Goal: Information Seeking & Learning: Learn about a topic

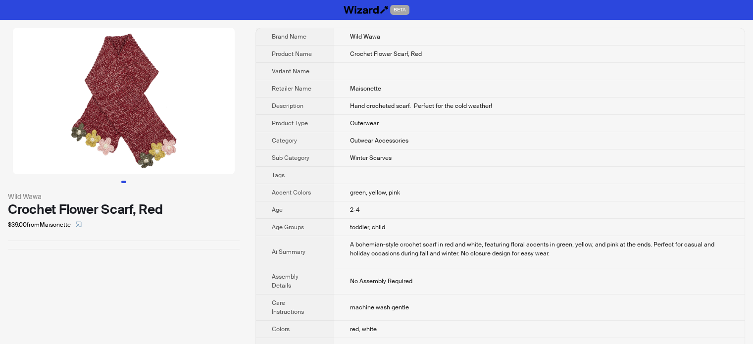
scroll to position [464, 0]
click at [339, 89] on td "Maisonette" at bounding box center [539, 88] width 411 height 17
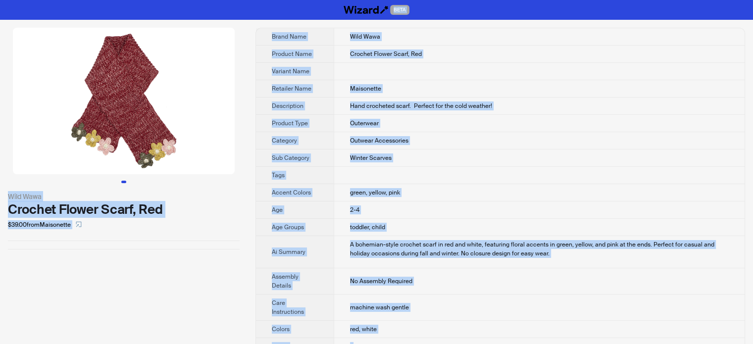
type textarea "**********"
click at [451, 173] on td at bounding box center [539, 175] width 411 height 17
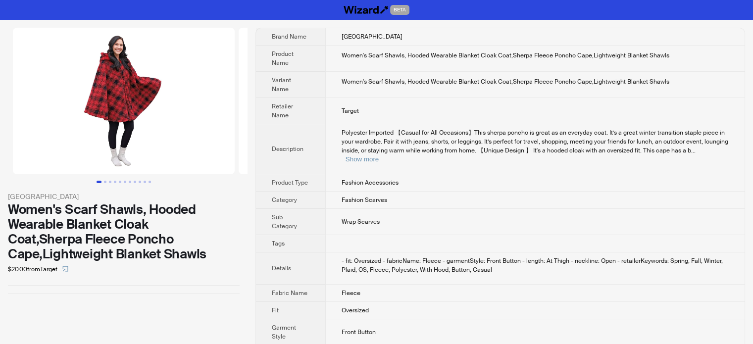
scroll to position [464, 0]
click at [106, 181] on button "Go to slide 2" at bounding box center [105, 182] width 2 height 2
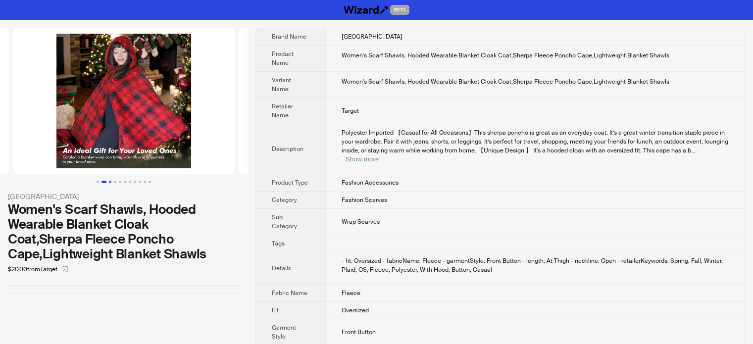
click at [109, 181] on button "Go to slide 3" at bounding box center [110, 182] width 2 height 2
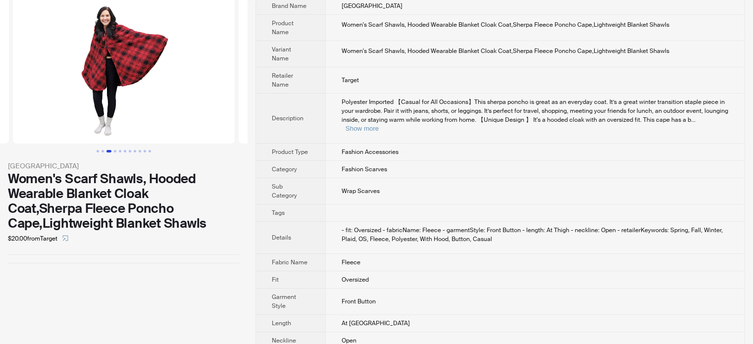
scroll to position [48, 0]
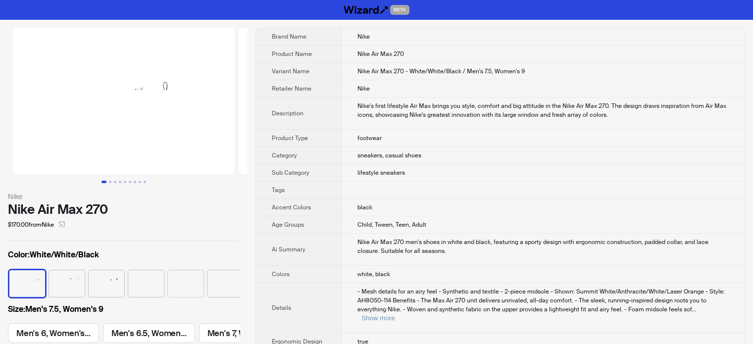
scroll to position [0, 269]
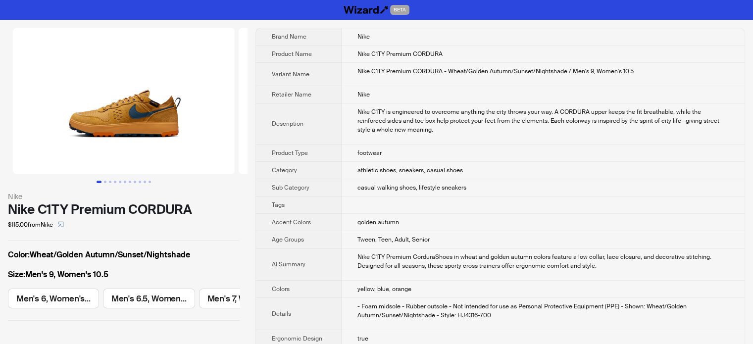
scroll to position [464, 0]
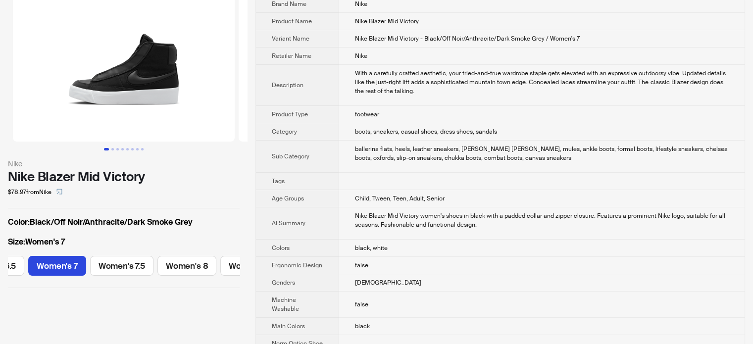
scroll to position [50, 0]
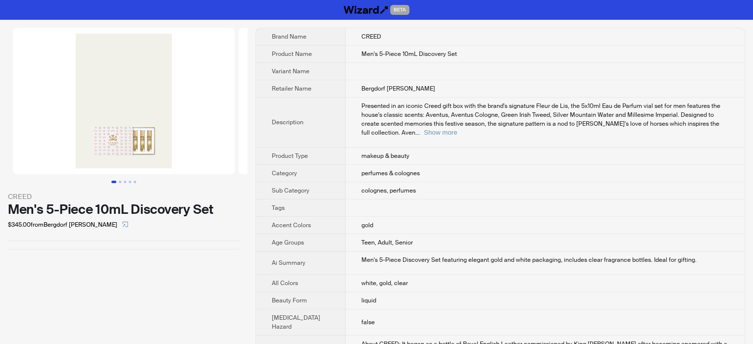
scroll to position [464, 0]
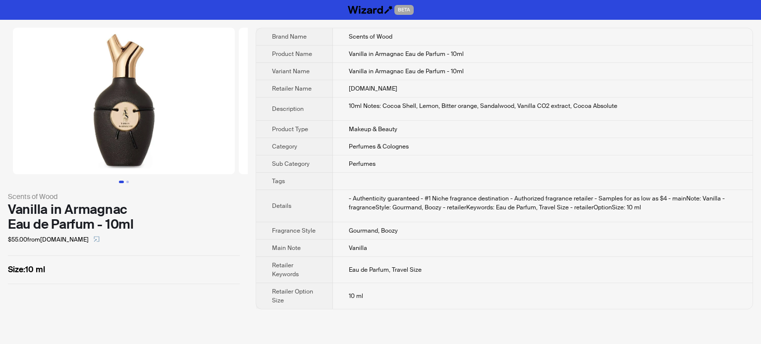
scroll to position [464, 0]
click at [273, 180] on span "Tags" at bounding box center [278, 181] width 13 height 8
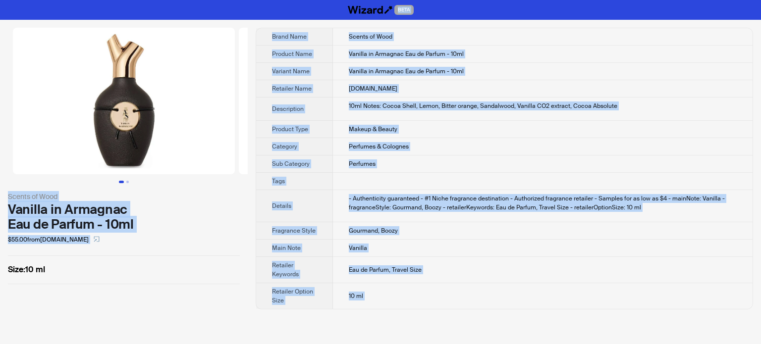
type textarea "**********"
click at [362, 95] on td "Luckyscent.com" at bounding box center [542, 88] width 419 height 17
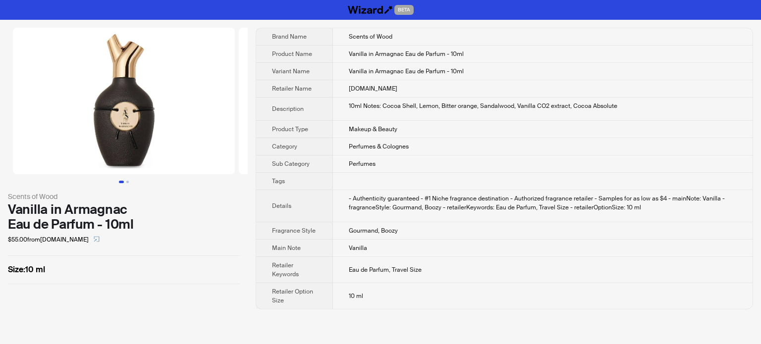
click at [135, 128] on img at bounding box center [124, 101] width 222 height 147
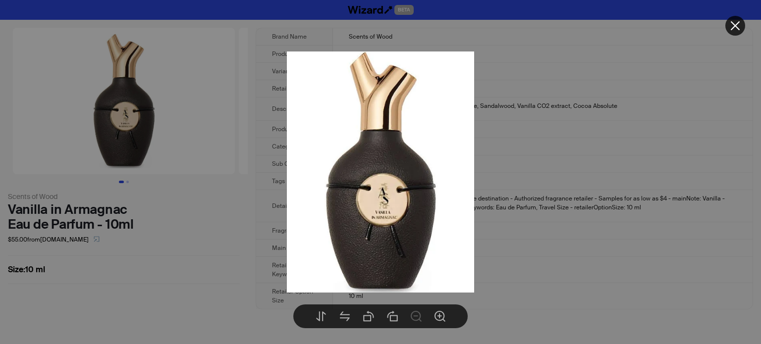
click at [219, 226] on div at bounding box center [380, 172] width 761 height 344
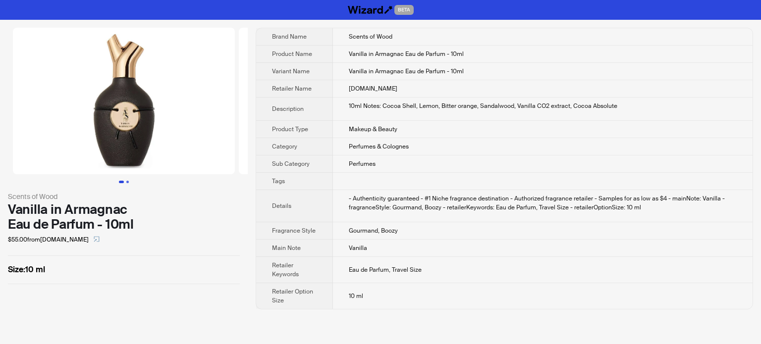
click at [127, 182] on button "Go to slide 2" at bounding box center [127, 182] width 2 height 2
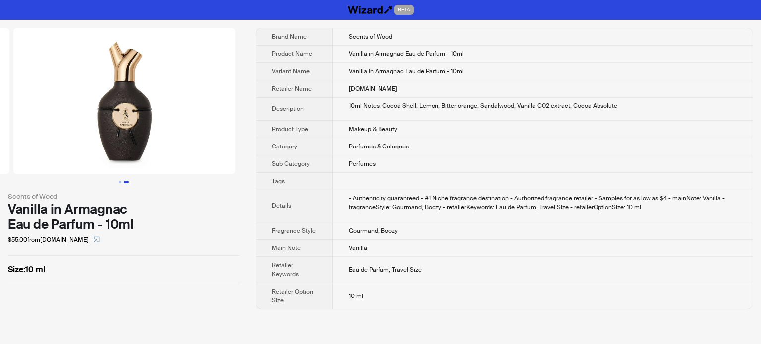
scroll to position [0, 226]
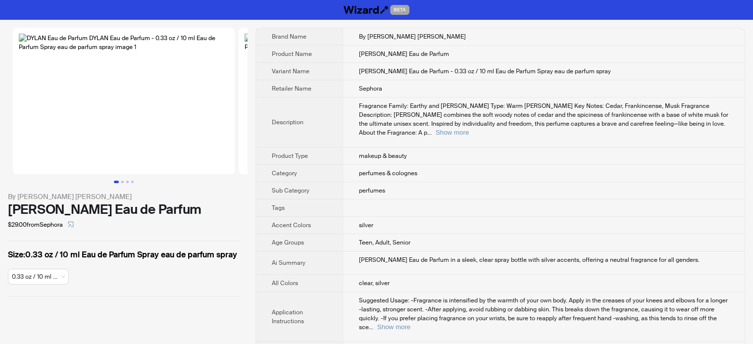
scroll to position [464, 0]
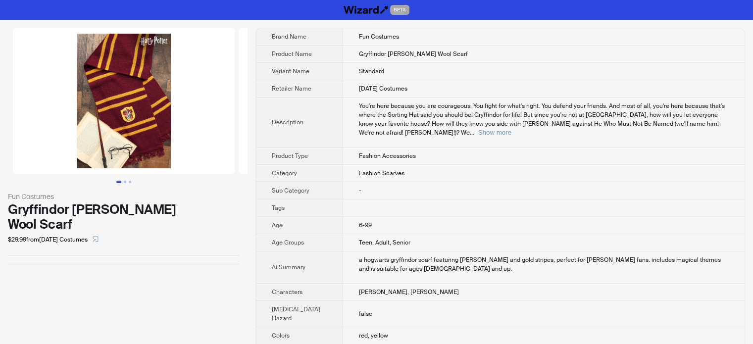
scroll to position [464, 0]
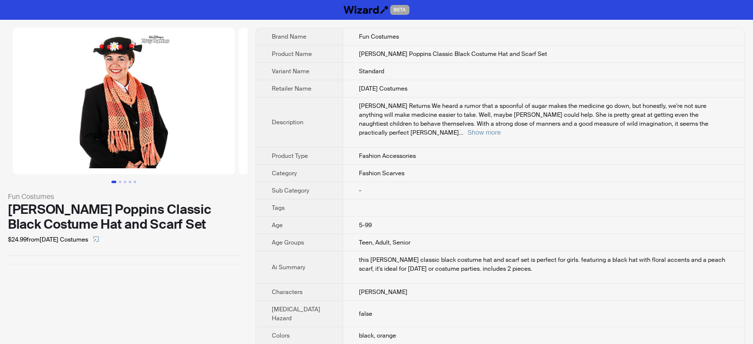
scroll to position [464, 0]
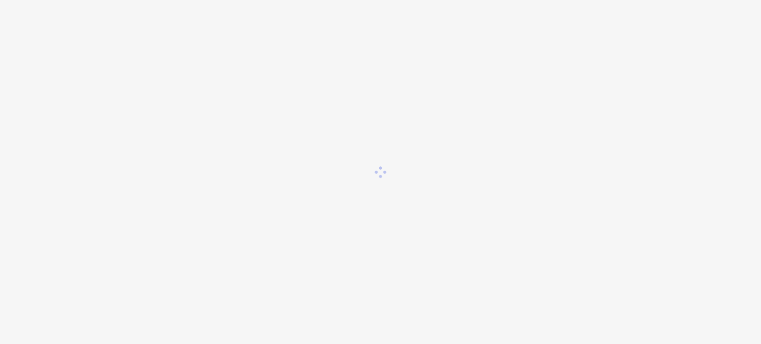
scroll to position [464, 0]
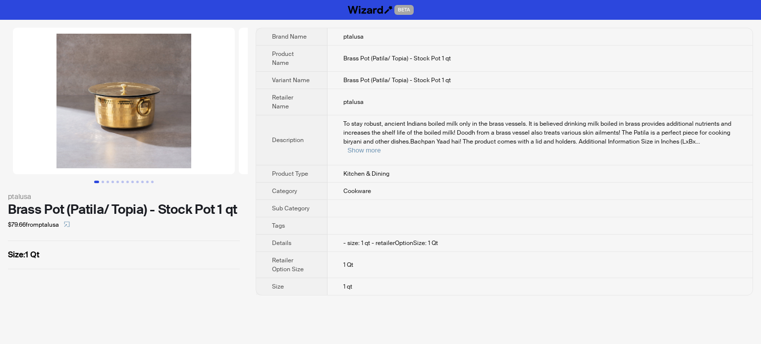
scroll to position [464, 0]
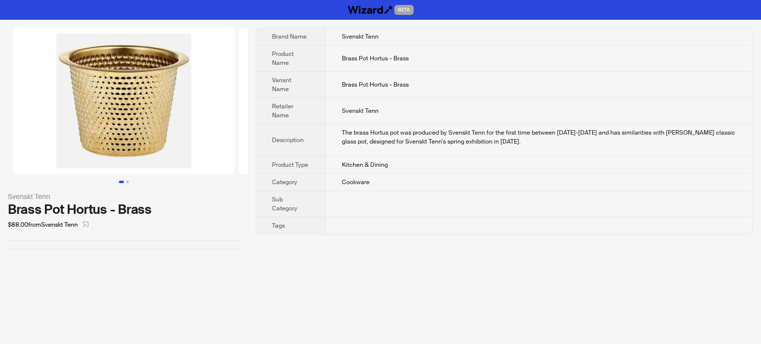
scroll to position [464, 0]
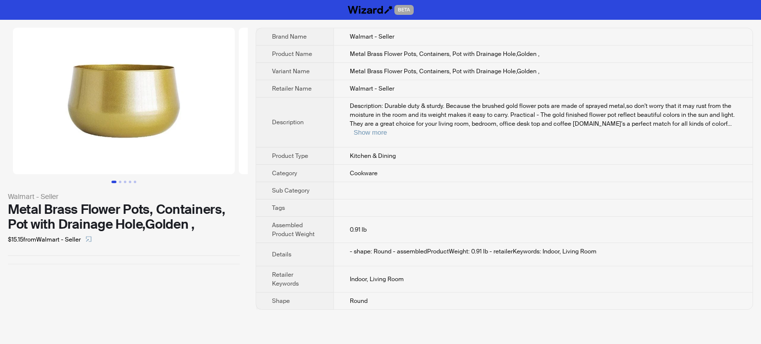
scroll to position [464, 0]
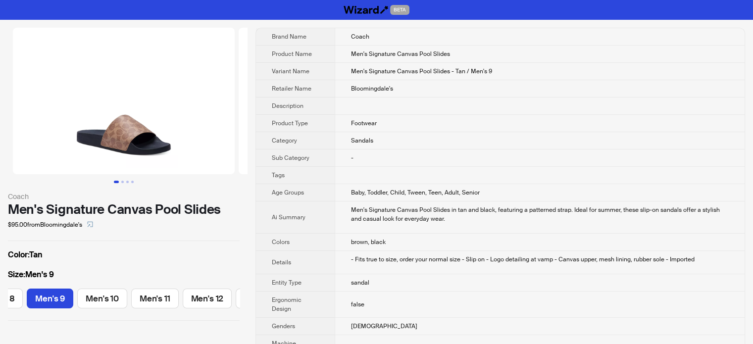
scroll to position [464, 0]
drag, startPoint x: 360, startPoint y: 123, endPoint x: 401, endPoint y: 148, distance: 47.4
click at [360, 123] on span "Footwear" at bounding box center [364, 123] width 26 height 8
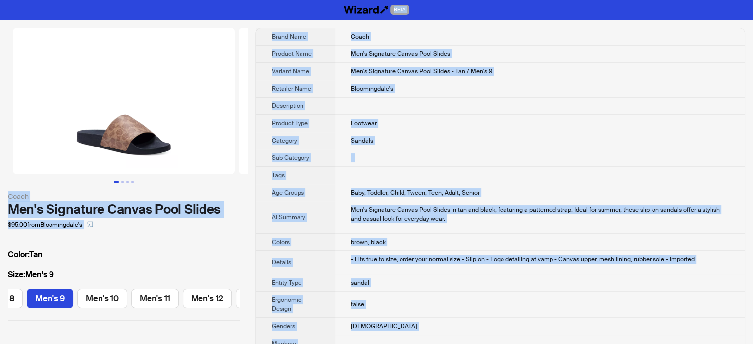
type textarea "**********"
click at [309, 72] on span "Variant Name" at bounding box center [291, 71] width 38 height 8
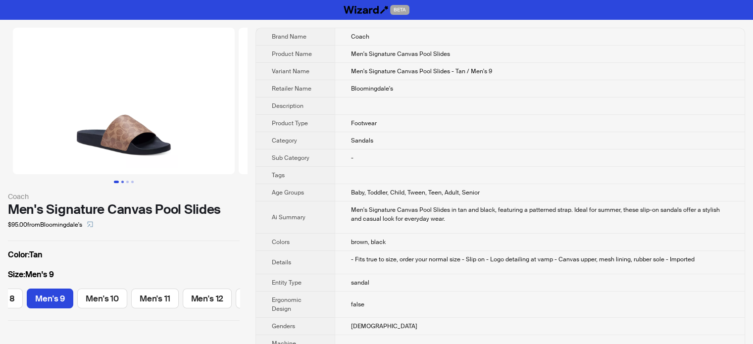
click at [124, 181] on button "Go to slide 2" at bounding box center [122, 182] width 2 height 2
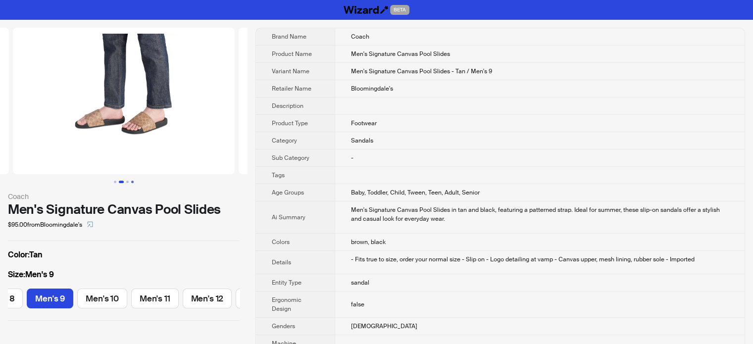
click at [131, 181] on button "Go to slide 4" at bounding box center [132, 182] width 2 height 2
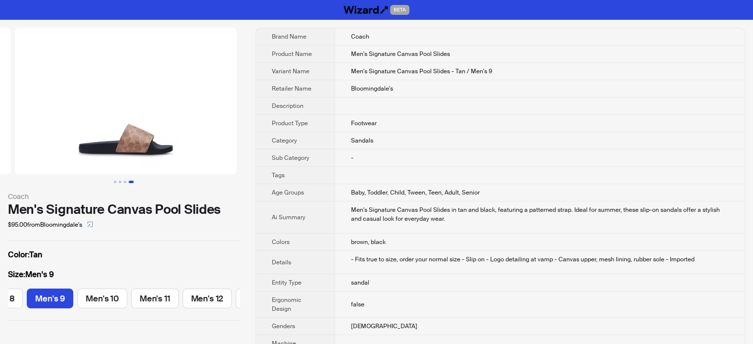
scroll to position [0, 677]
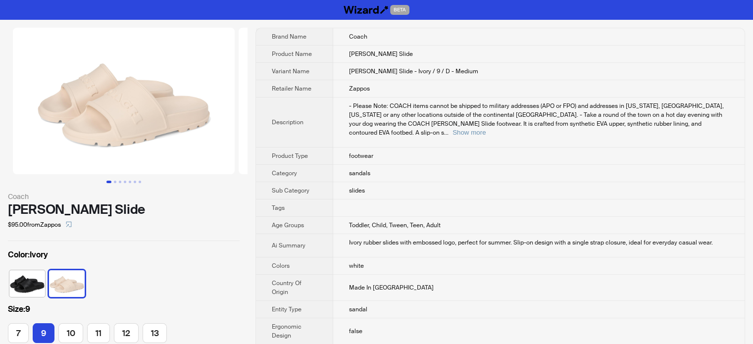
click at [317, 165] on th "Category" at bounding box center [294, 173] width 77 height 17
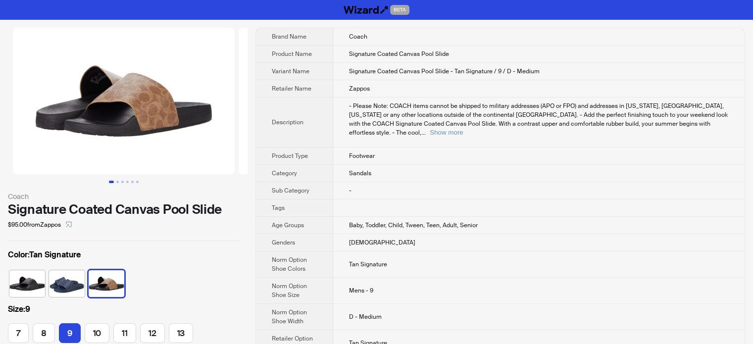
scroll to position [464, 0]
click at [378, 169] on td "Sandals" at bounding box center [538, 173] width 411 height 17
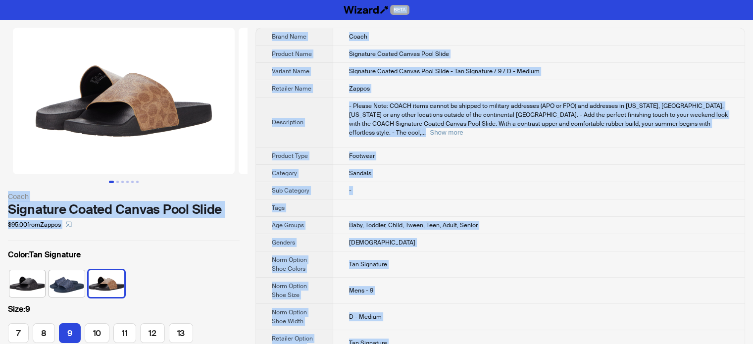
type textarea "**********"
click at [404, 78] on td "Signature Coated Canvas Pool Slide - Tan Signature / 9 / D - Medium" at bounding box center [538, 71] width 411 height 17
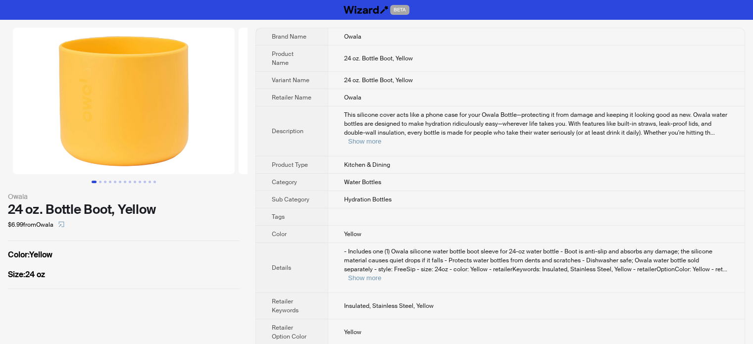
scroll to position [464, 0]
click at [99, 181] on button "Go to slide 2" at bounding box center [100, 182] width 2 height 2
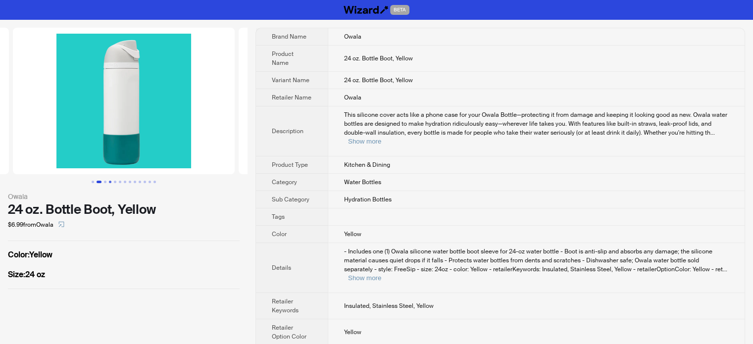
click at [111, 181] on button "Go to slide 4" at bounding box center [110, 182] width 2 height 2
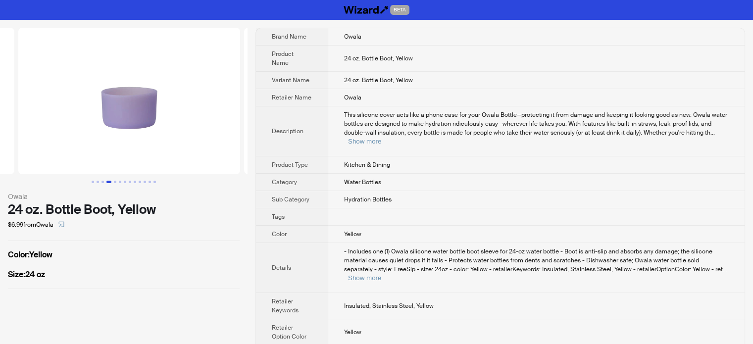
scroll to position [0, 677]
click at [139, 181] on button "Go to slide 10" at bounding box center [140, 182] width 2 height 2
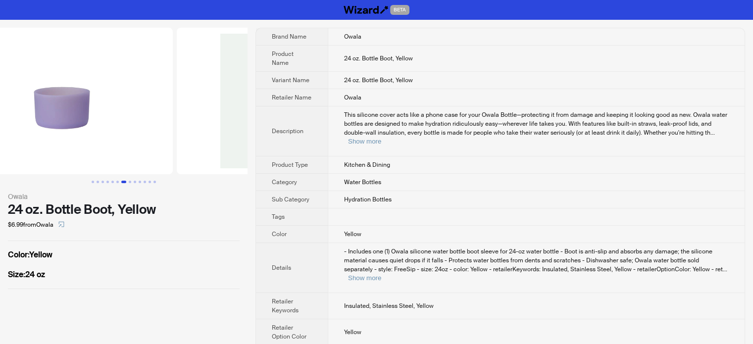
scroll to position [0, 1821]
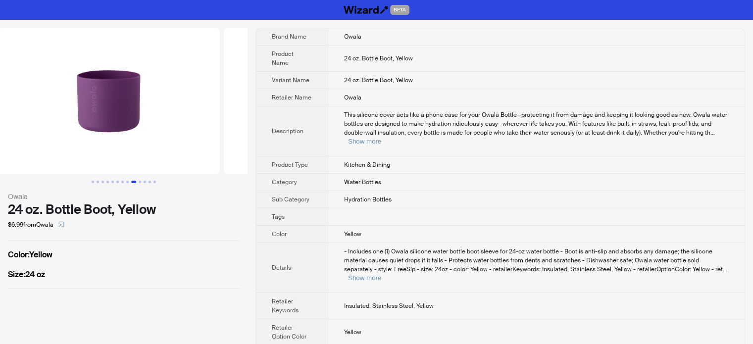
scroll to position [0, 2032]
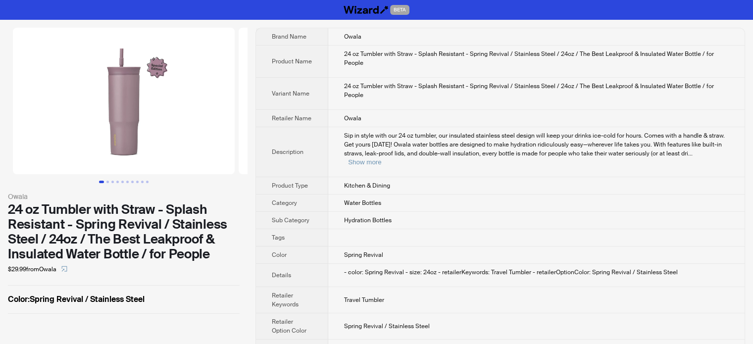
scroll to position [464, 0]
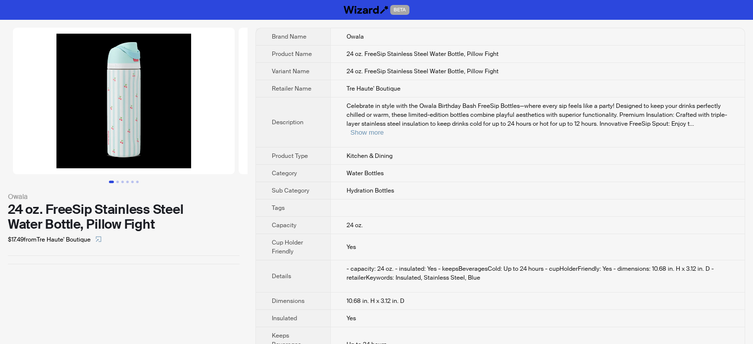
scroll to position [464, 0]
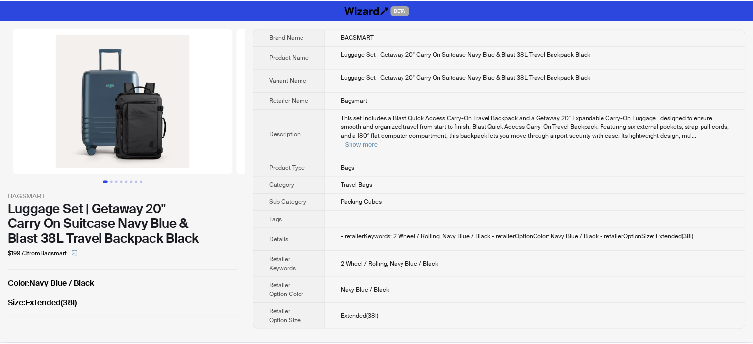
scroll to position [464, 0]
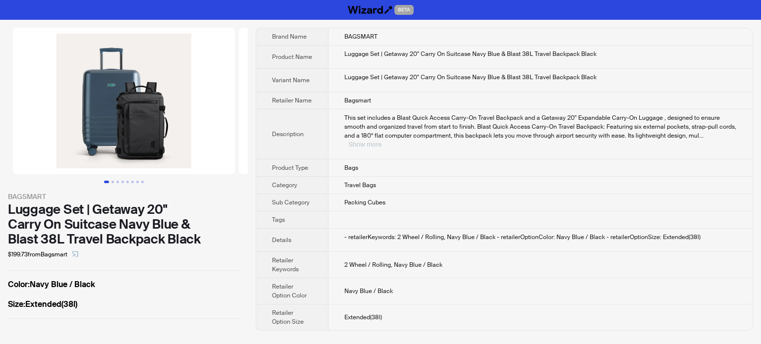
click at [381, 141] on button "Show more" at bounding box center [364, 144] width 33 height 7
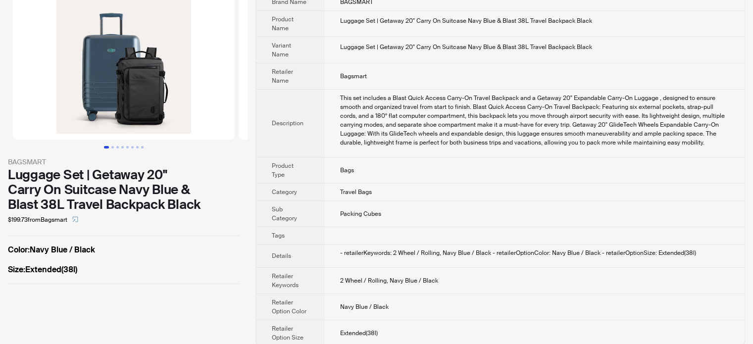
scroll to position [0, 0]
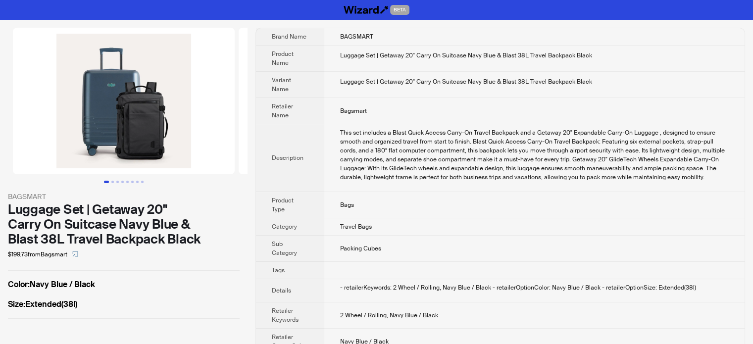
click at [344, 172] on div "This set includes a Blast Quick Access Carry-On Travel Backpack and a Getaway 2…" at bounding box center [534, 154] width 389 height 53
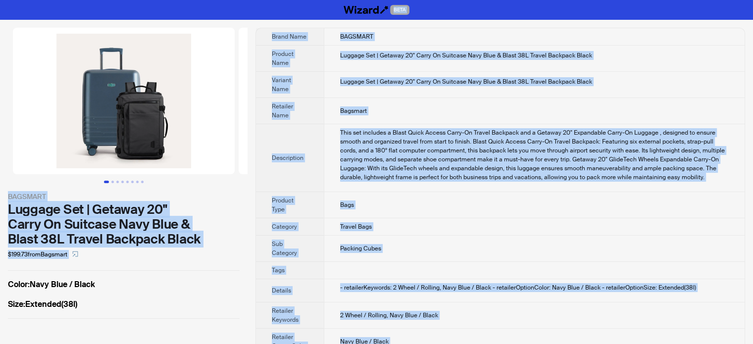
type textarea "**********"
click at [104, 308] on label "Size : Extended(38l)" at bounding box center [124, 305] width 232 height 12
click at [135, 236] on div "Luggage Set | Getaway 20" Carry On Suitcase Navy Blue & Blast 38L Travel Backpa…" at bounding box center [124, 224] width 232 height 45
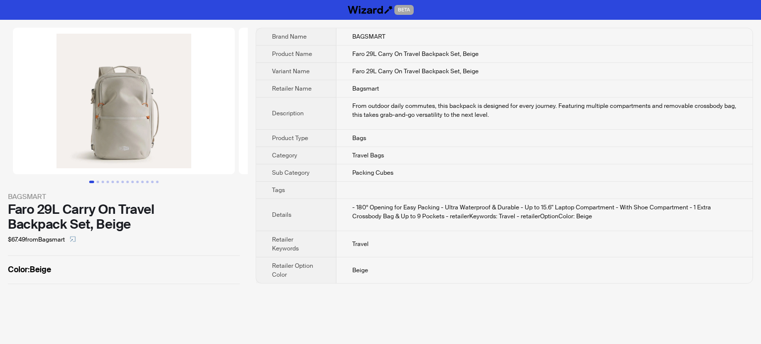
scroll to position [464, 0]
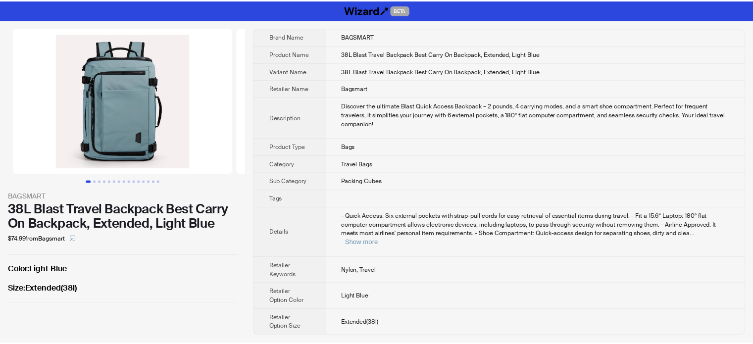
scroll to position [464, 0]
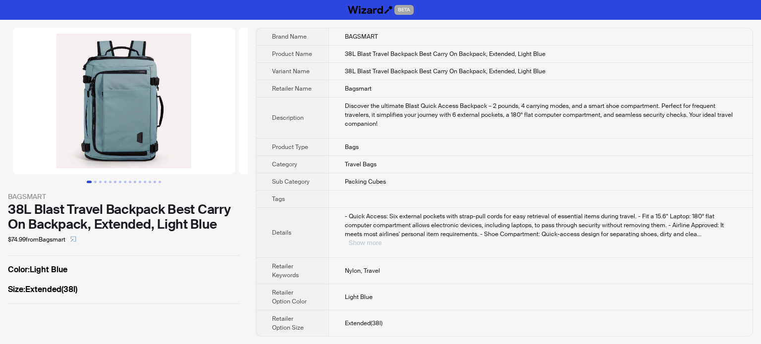
click at [382, 239] on button "Show more" at bounding box center [365, 242] width 33 height 7
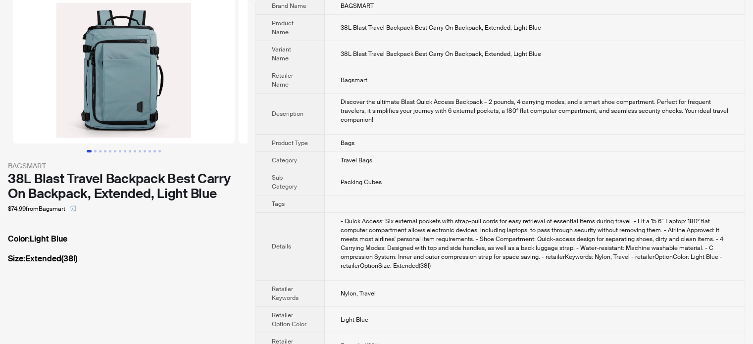
scroll to position [0, 0]
